Goal: Information Seeking & Learning: Learn about a topic

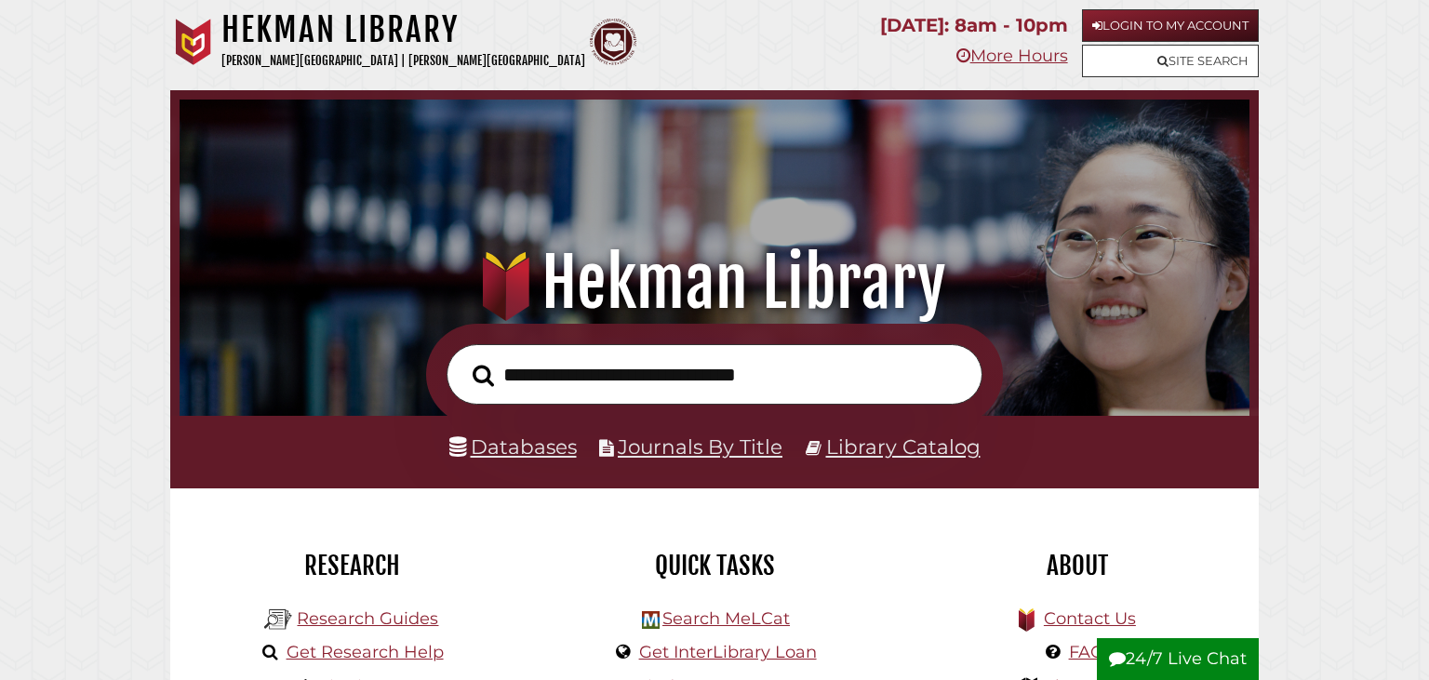
scroll to position [354, 1061]
type input "**********"
click at [463, 359] on button "Search" at bounding box center [483, 375] width 40 height 33
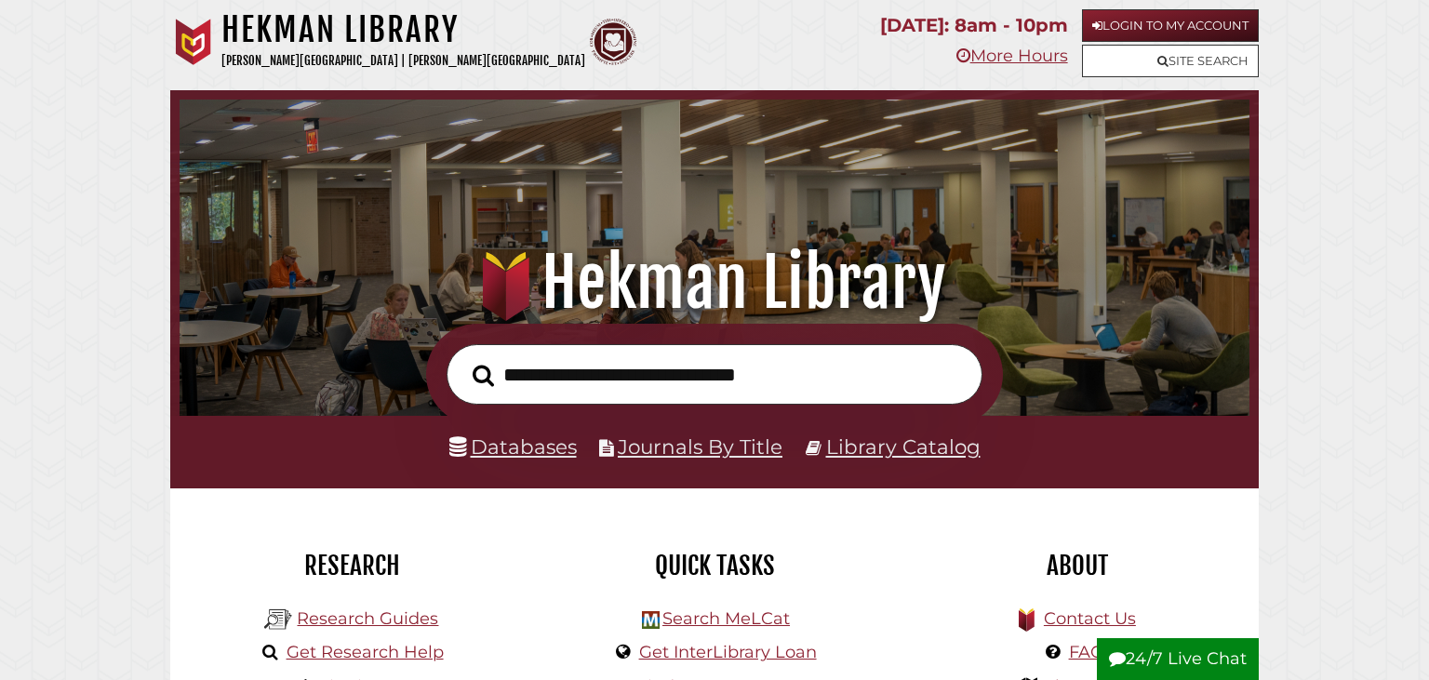
scroll to position [354, 1061]
click at [925, 455] on link "Library Catalog" at bounding box center [903, 446] width 154 height 24
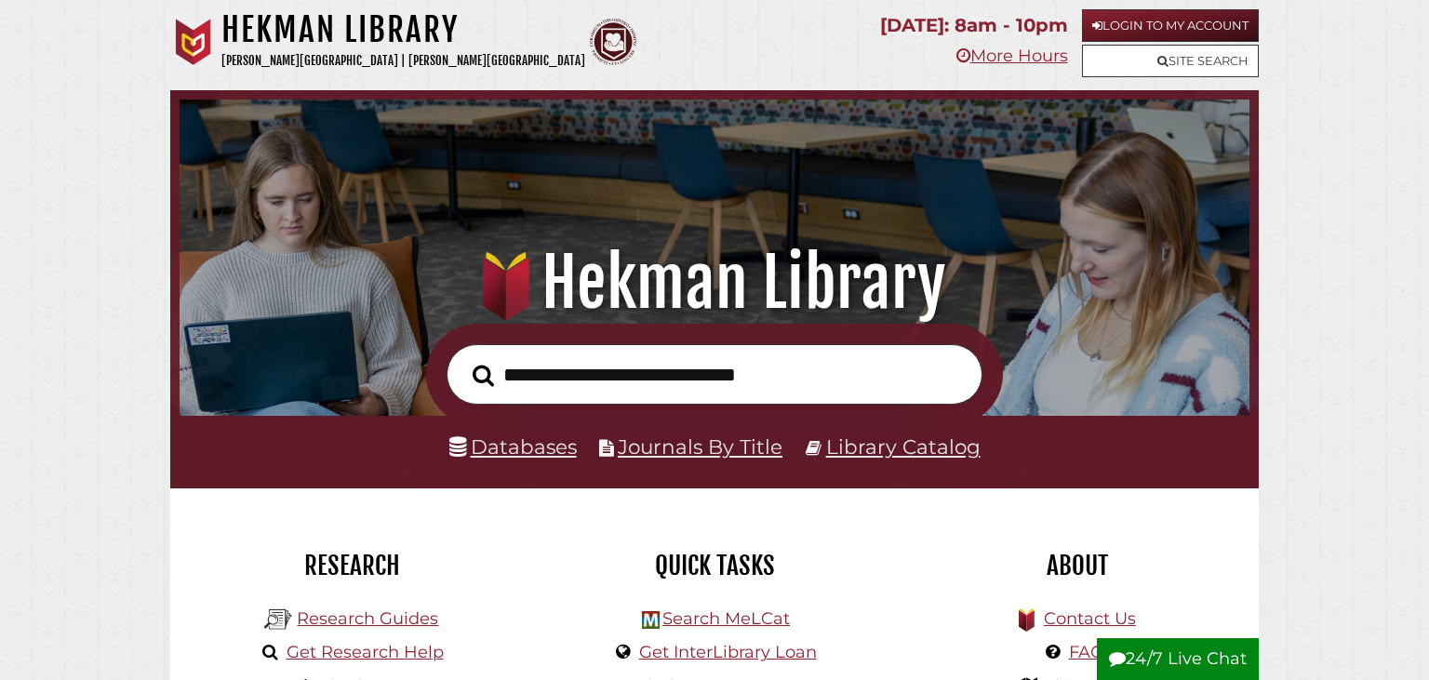
scroll to position [354, 1061]
click at [498, 448] on link "Databases" at bounding box center [512, 446] width 127 height 24
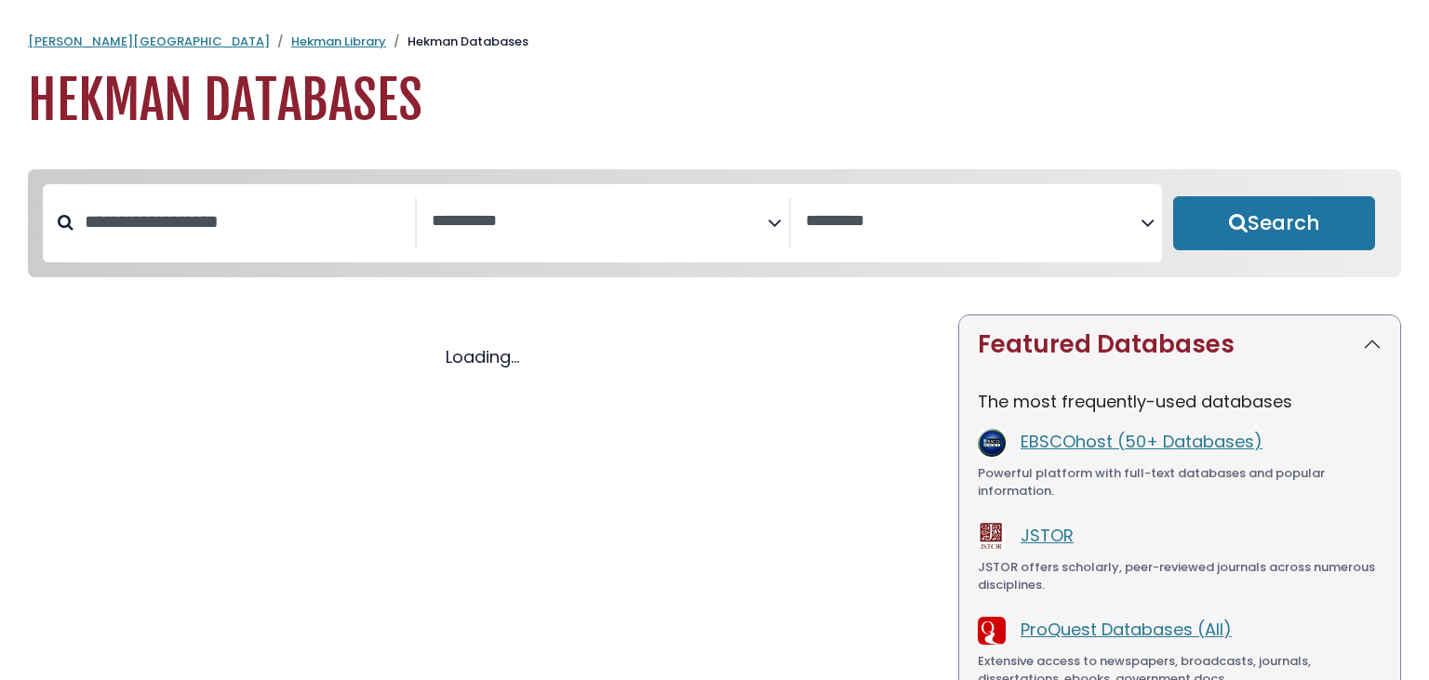
select select "Database Subject Filter"
select select "Database Vendors Filter"
select select "Database Subject Filter"
select select "Database Vendors Filter"
